Goal: Task Accomplishment & Management: Use online tool/utility

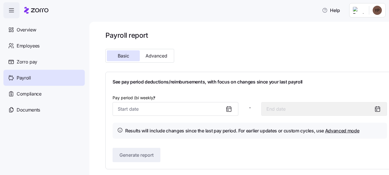
scroll to position [1, 0]
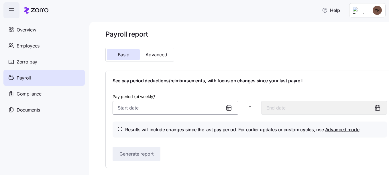
click at [125, 110] on input "Pay period (bi weekly) *" at bounding box center [175, 108] width 126 height 14
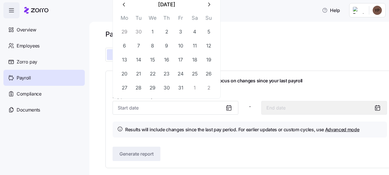
click at [126, 5] on icon "button" at bounding box center [124, 4] width 6 height 6
click at [207, 59] on button "21" at bounding box center [209, 60] width 14 height 14
type input "[DATE]"
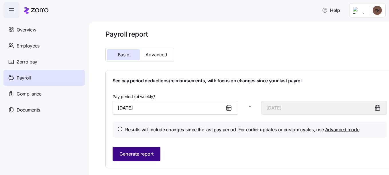
click at [145, 151] on span "Generate report" at bounding box center [136, 154] width 34 height 7
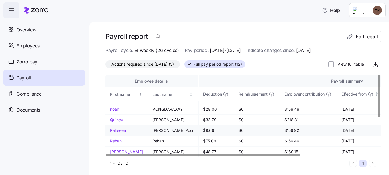
scroll to position [0, 0]
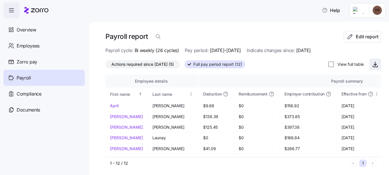
click at [371, 65] on icon "button" at bounding box center [374, 64] width 7 height 7
drag, startPoint x: 176, startPoint y: 19, endPoint x: 193, endPoint y: 21, distance: 17.3
click at [176, 19] on main "Payroll report Edit report Payroll cycle: Bi weekly (26 cycles) Pay period: [DA…" at bounding box center [194, 86] width 389 height 172
